Goal: Find contact information: Find contact information

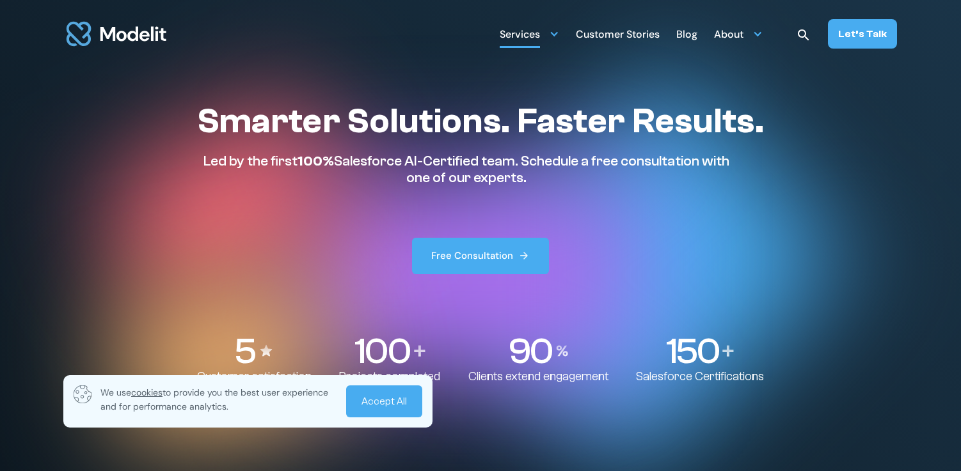
click at [559, 34] on div at bounding box center [554, 34] width 10 height 10
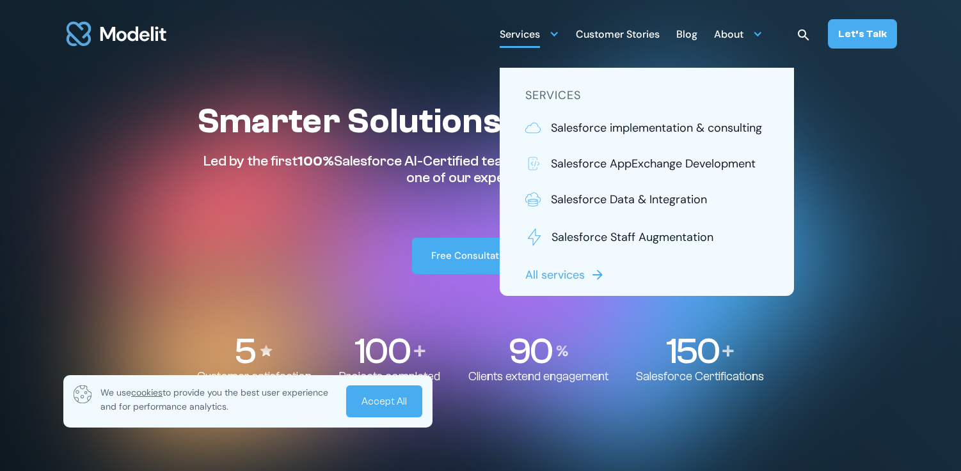
click at [591, 278] on link "All services" at bounding box center [566, 275] width 83 height 17
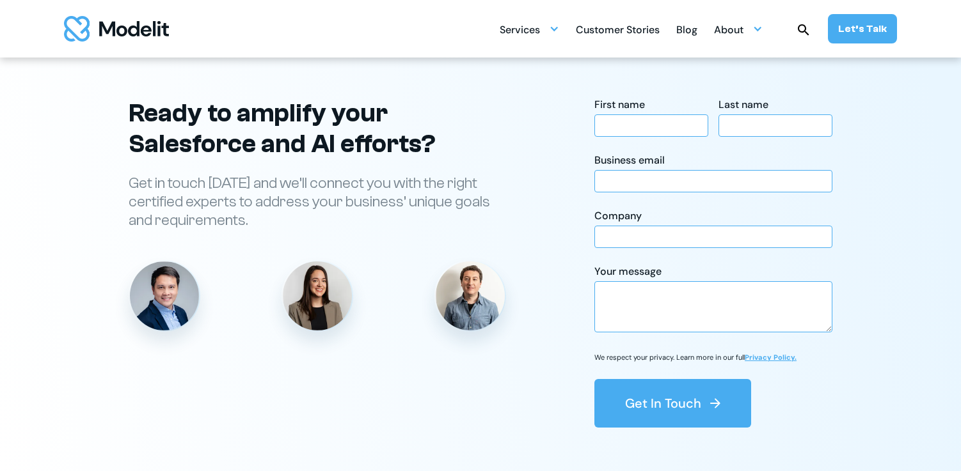
scroll to position [2863, 0]
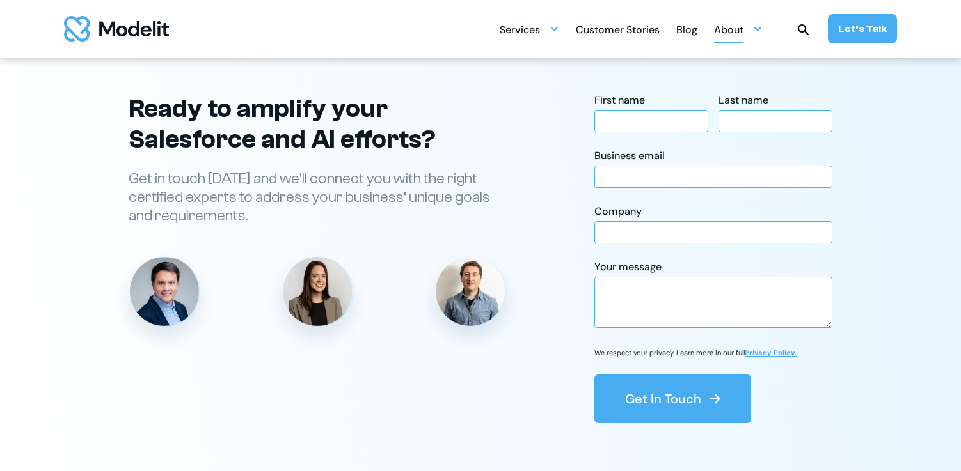
click at [760, 33] on div at bounding box center [757, 29] width 10 height 10
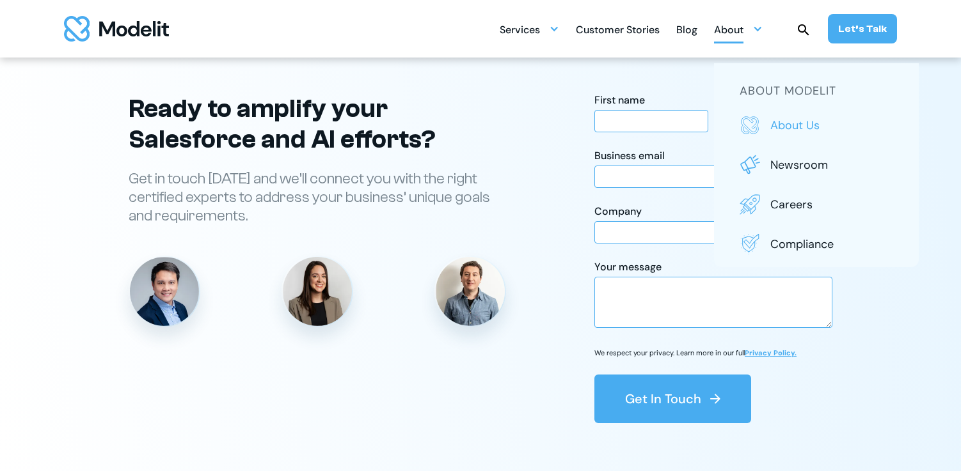
click at [779, 129] on p "About us" at bounding box center [831, 125] width 123 height 17
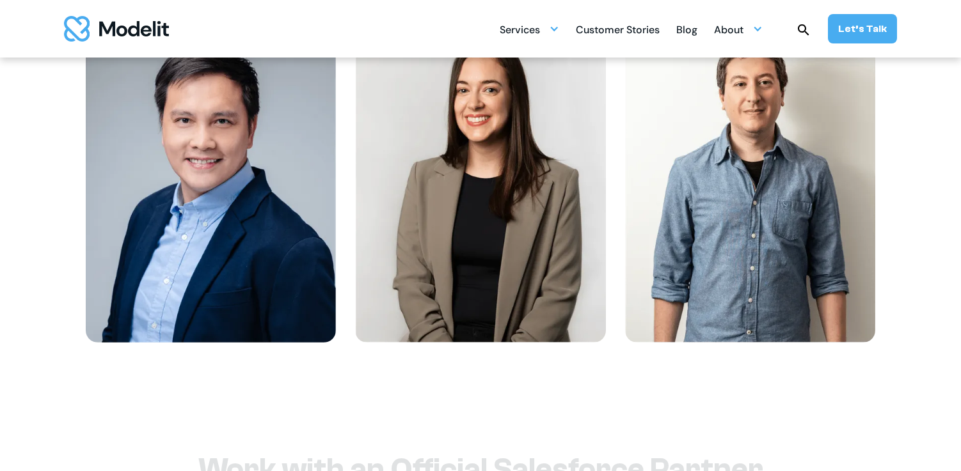
scroll to position [1690, 0]
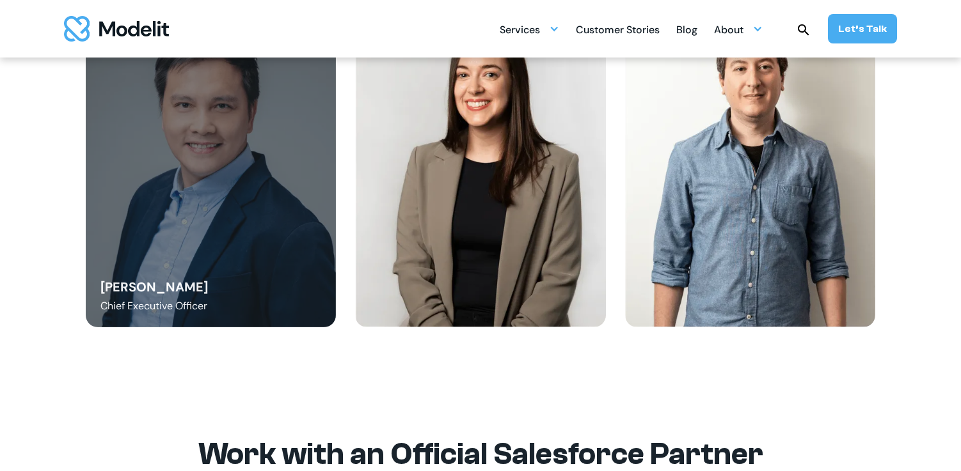
click at [293, 241] on div "Danny Tang Chief Executive Officer" at bounding box center [211, 169] width 251 height 317
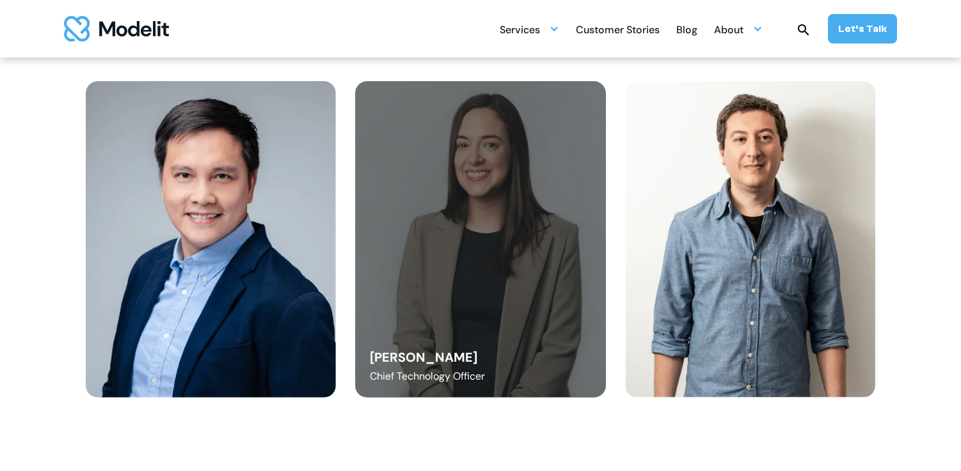
scroll to position [1619, 0]
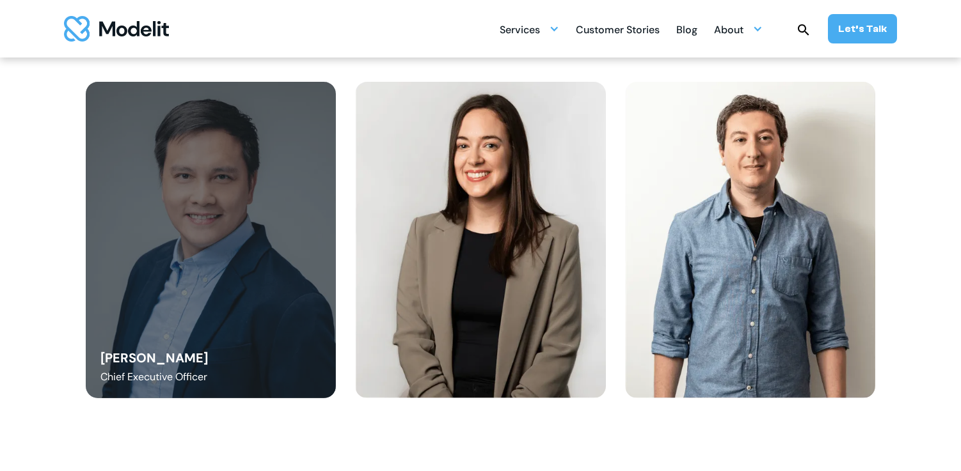
click at [162, 291] on div "Danny Tang Chief Executive Officer" at bounding box center [211, 240] width 251 height 317
click at [157, 372] on div "Chief Executive Officer" at bounding box center [153, 377] width 107 height 15
drag, startPoint x: 171, startPoint y: 361, endPoint x: 101, endPoint y: 356, distance: 70.6
click at [101, 356] on div "Danny Tang" at bounding box center [153, 358] width 107 height 18
copy div "Danny Tang"
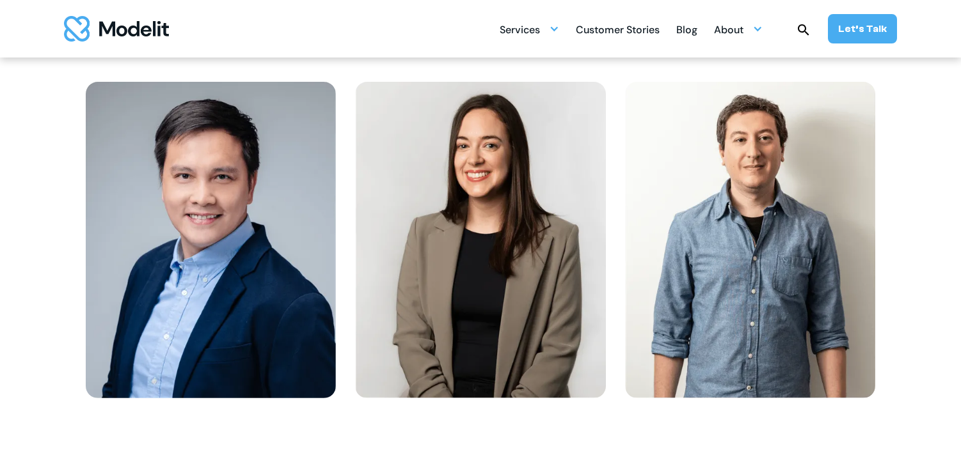
drag, startPoint x: 208, startPoint y: 31, endPoint x: 164, endPoint y: 26, distance: 44.4
click at [154, 26] on div "Services SERVICES Salesforce implementation & consulting Salesforce AppExchange…" at bounding box center [480, 29] width 961 height 58
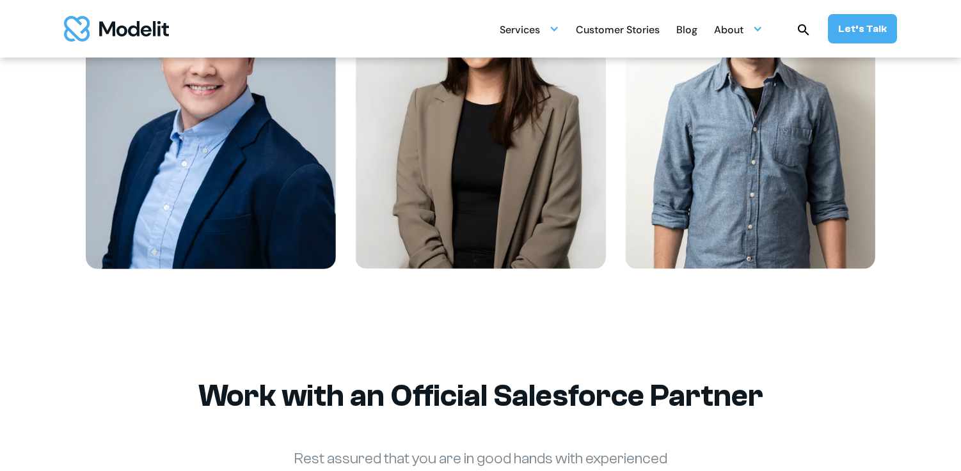
scroll to position [1736, 0]
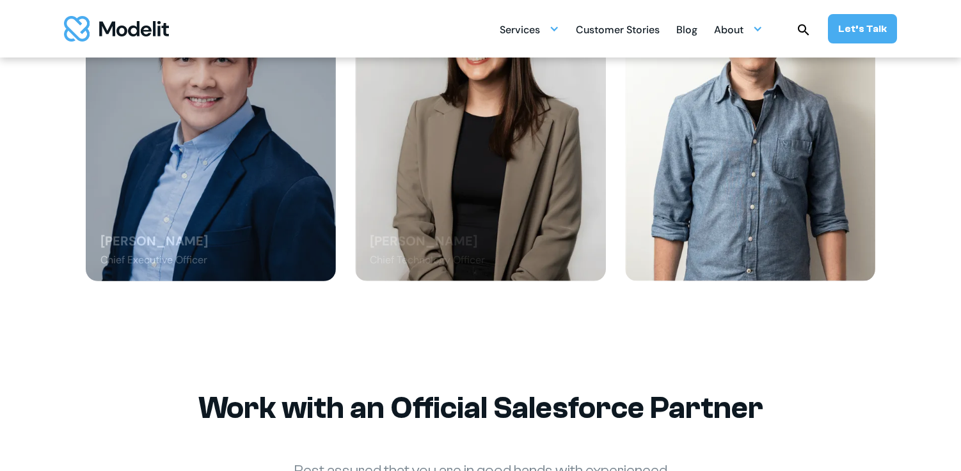
click at [308, 196] on div "Danny Tang Chief Executive Officer" at bounding box center [211, 123] width 251 height 317
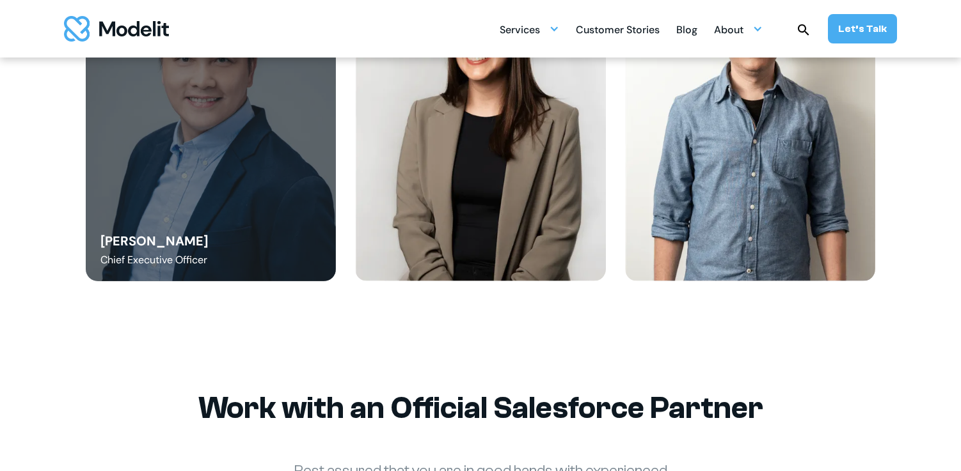
click at [154, 250] on div "Danny Tang" at bounding box center [153, 241] width 107 height 18
click at [183, 248] on div "Danny Tang Chief Executive Officer" at bounding box center [211, 123] width 251 height 317
drag, startPoint x: 172, startPoint y: 244, endPoint x: 97, endPoint y: 243, distance: 75.5
click at [97, 243] on div "Danny Tang Chief Executive Officer" at bounding box center [211, 123] width 251 height 317
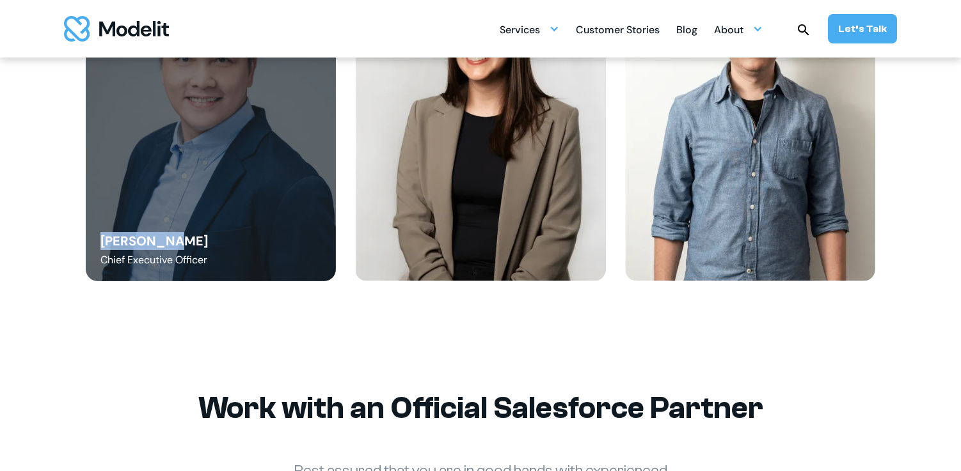
copy div "Danny Tang"
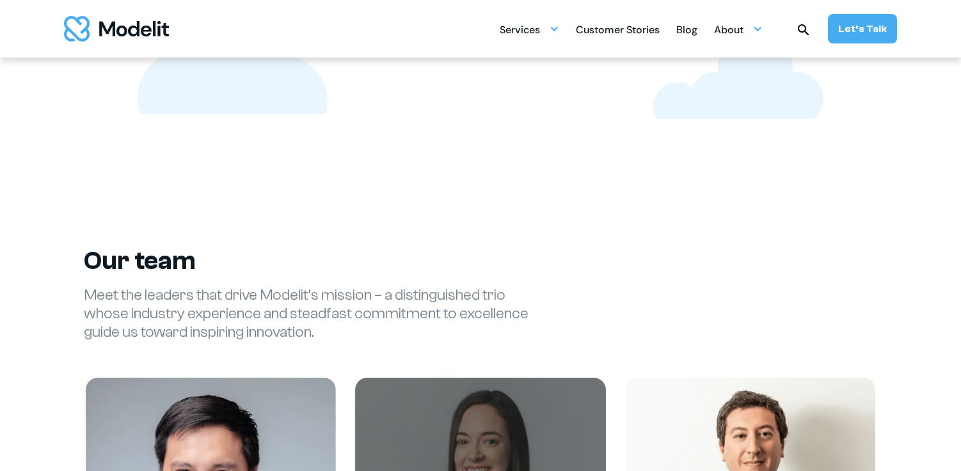
scroll to position [1122, 0]
